Goal: Navigation & Orientation: Go to known website

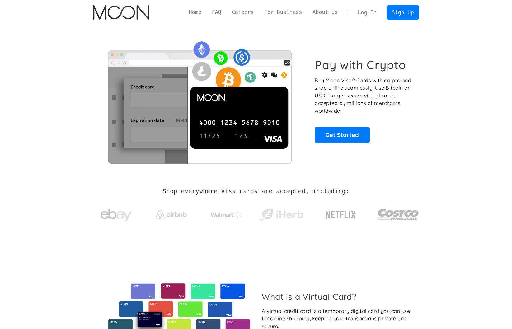
click at [370, 13] on link "Log In" at bounding box center [367, 13] width 29 height 14
click at [366, 11] on link "Log In" at bounding box center [367, 13] width 29 height 14
